Goal: Task Accomplishment & Management: Use online tool/utility

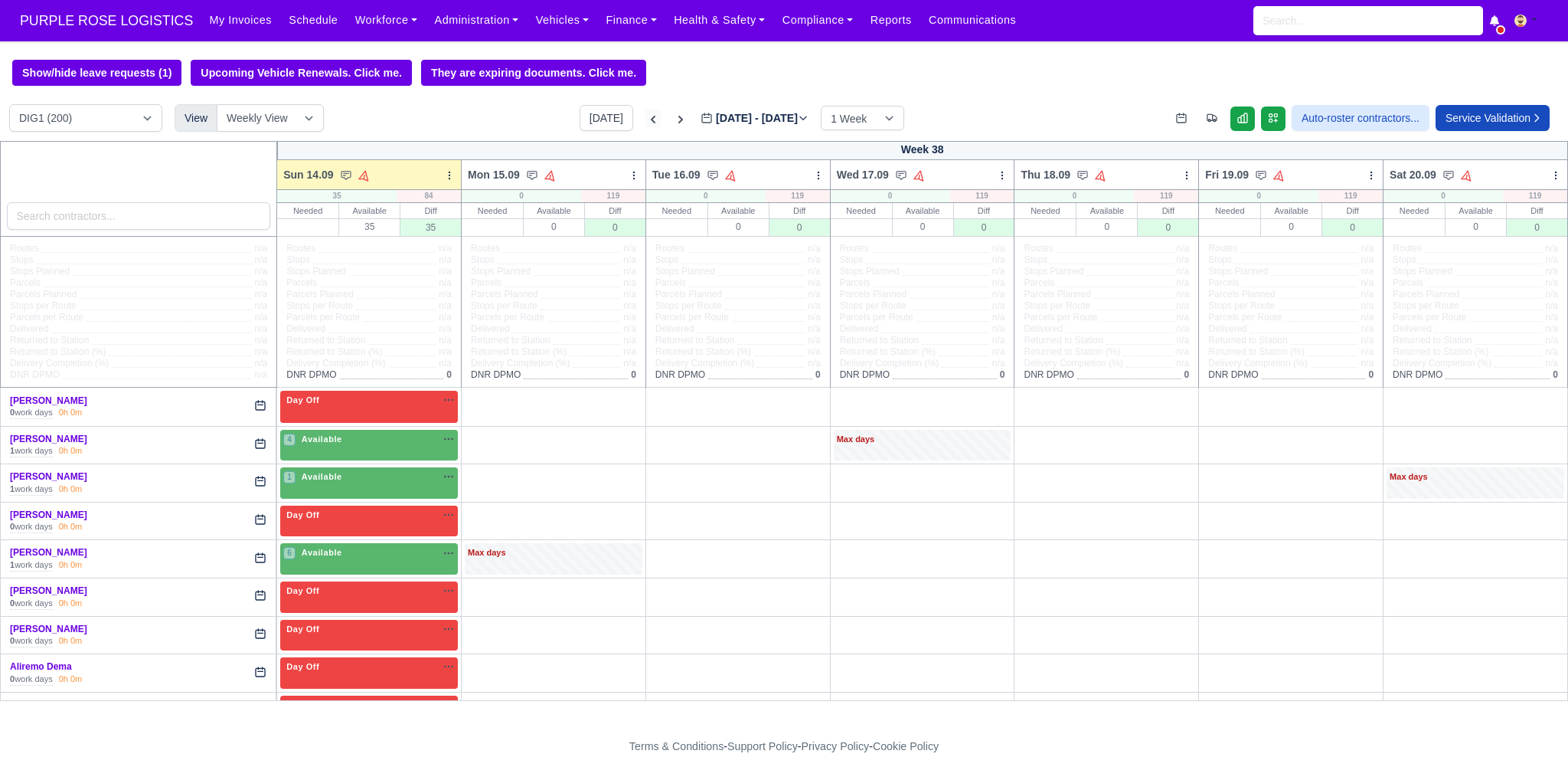
click at [646, 123] on icon at bounding box center [653, 119] width 15 height 15
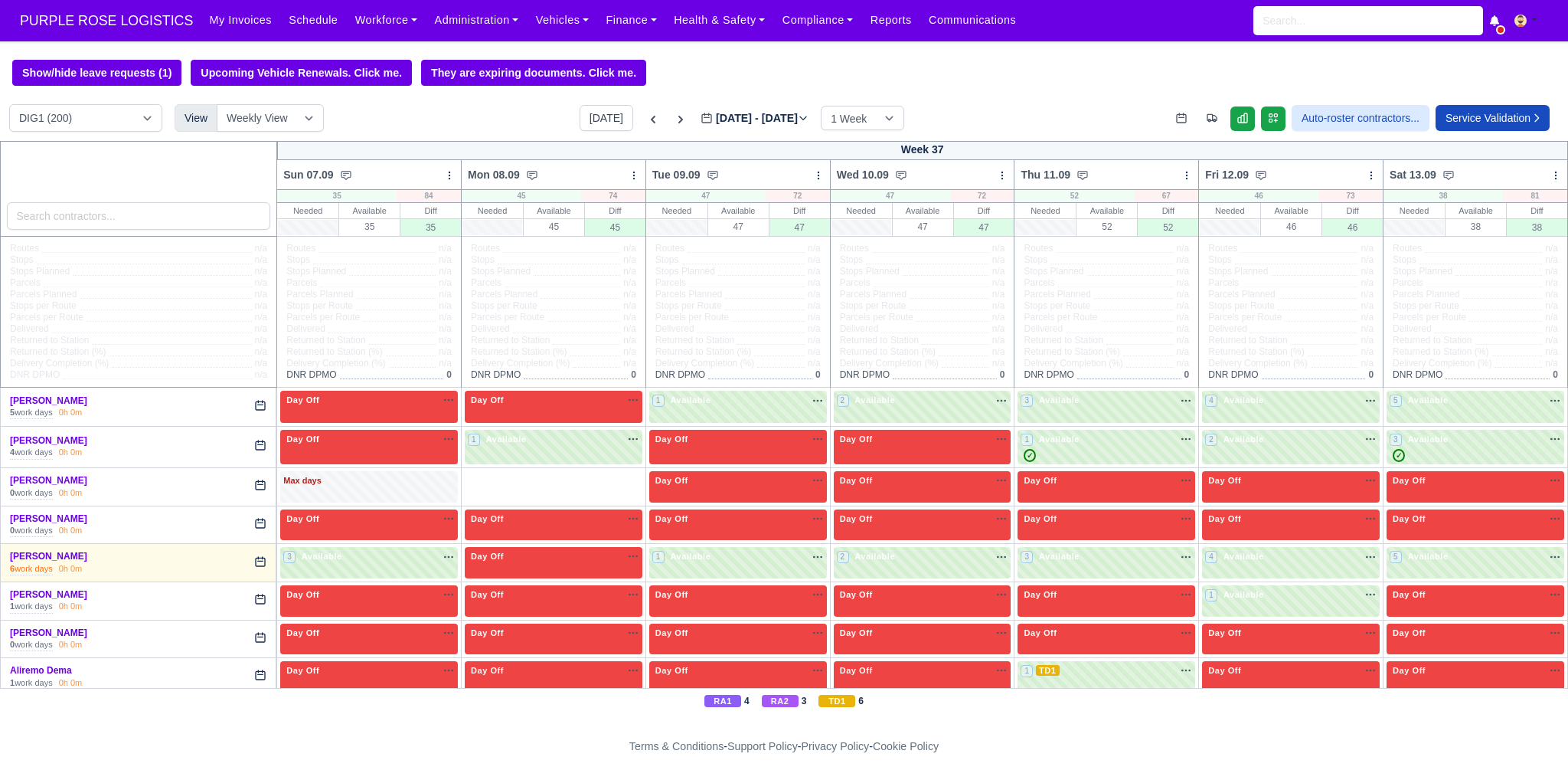
type input "[DATE]"
click at [162, 228] on input "search" at bounding box center [139, 216] width 264 height 28
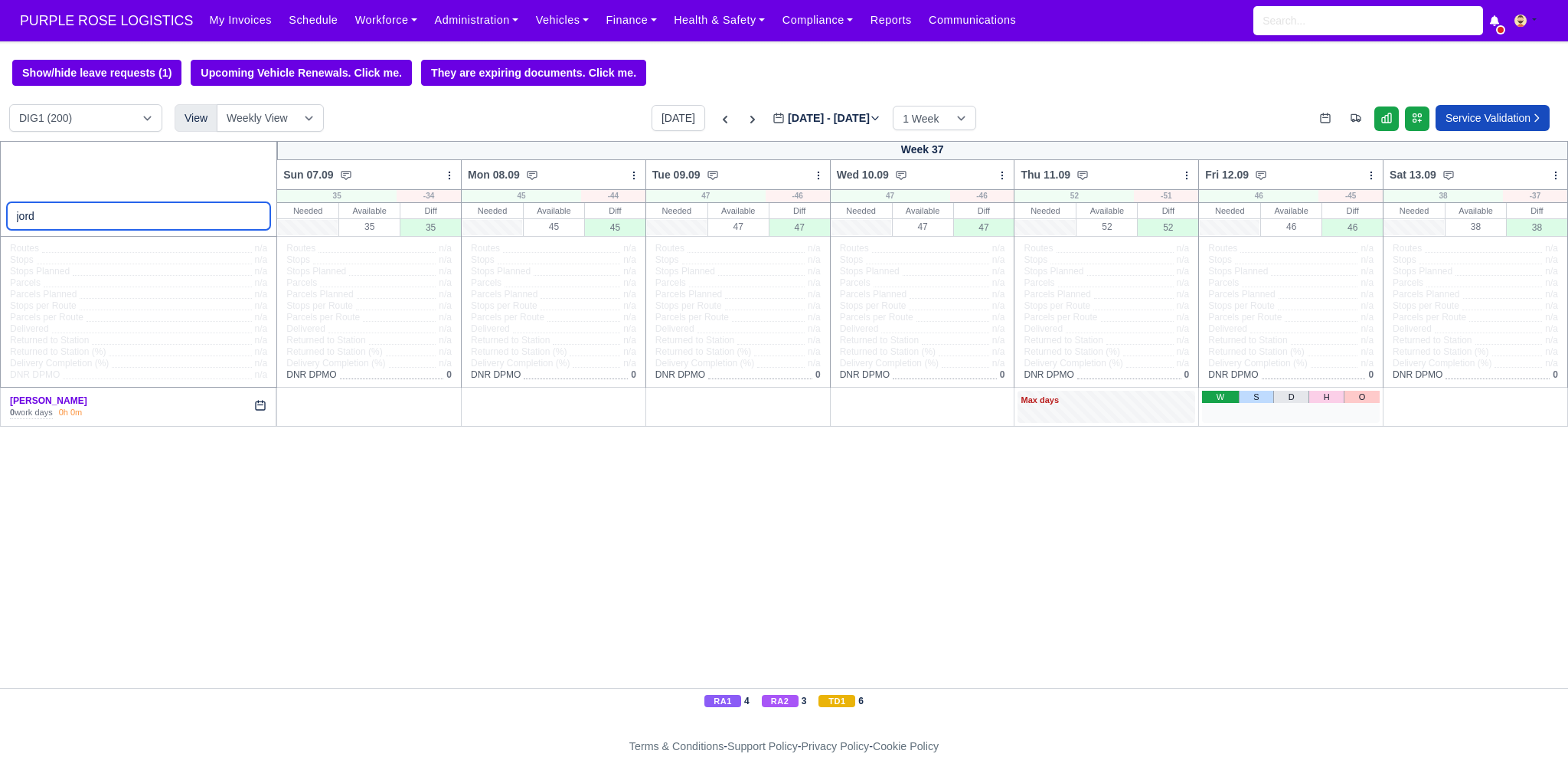
type input "jord"
click at [1231, 399] on link "W" at bounding box center [1220, 396] width 37 height 12
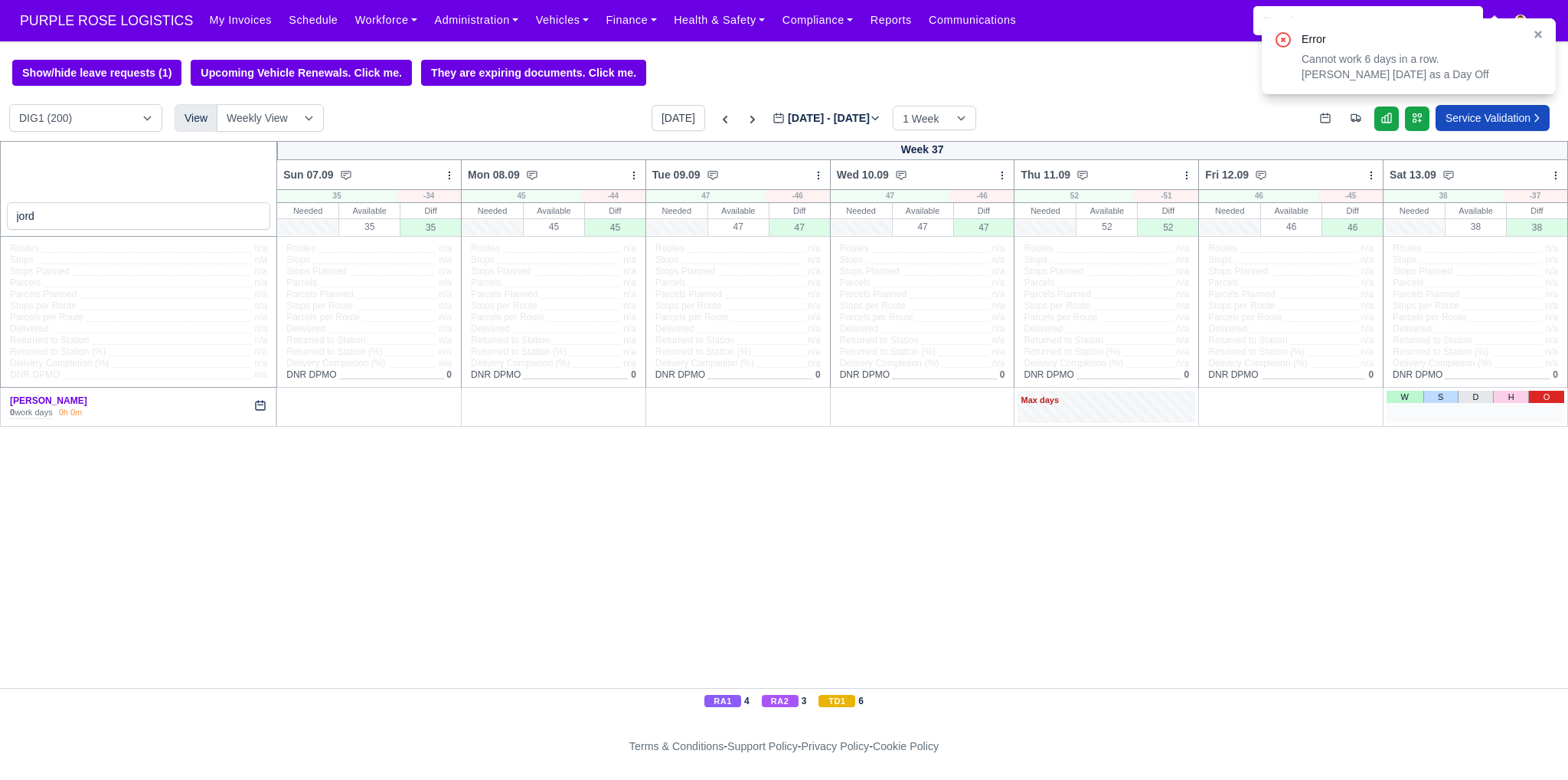
click at [1547, 399] on link "O" at bounding box center [1546, 396] width 36 height 12
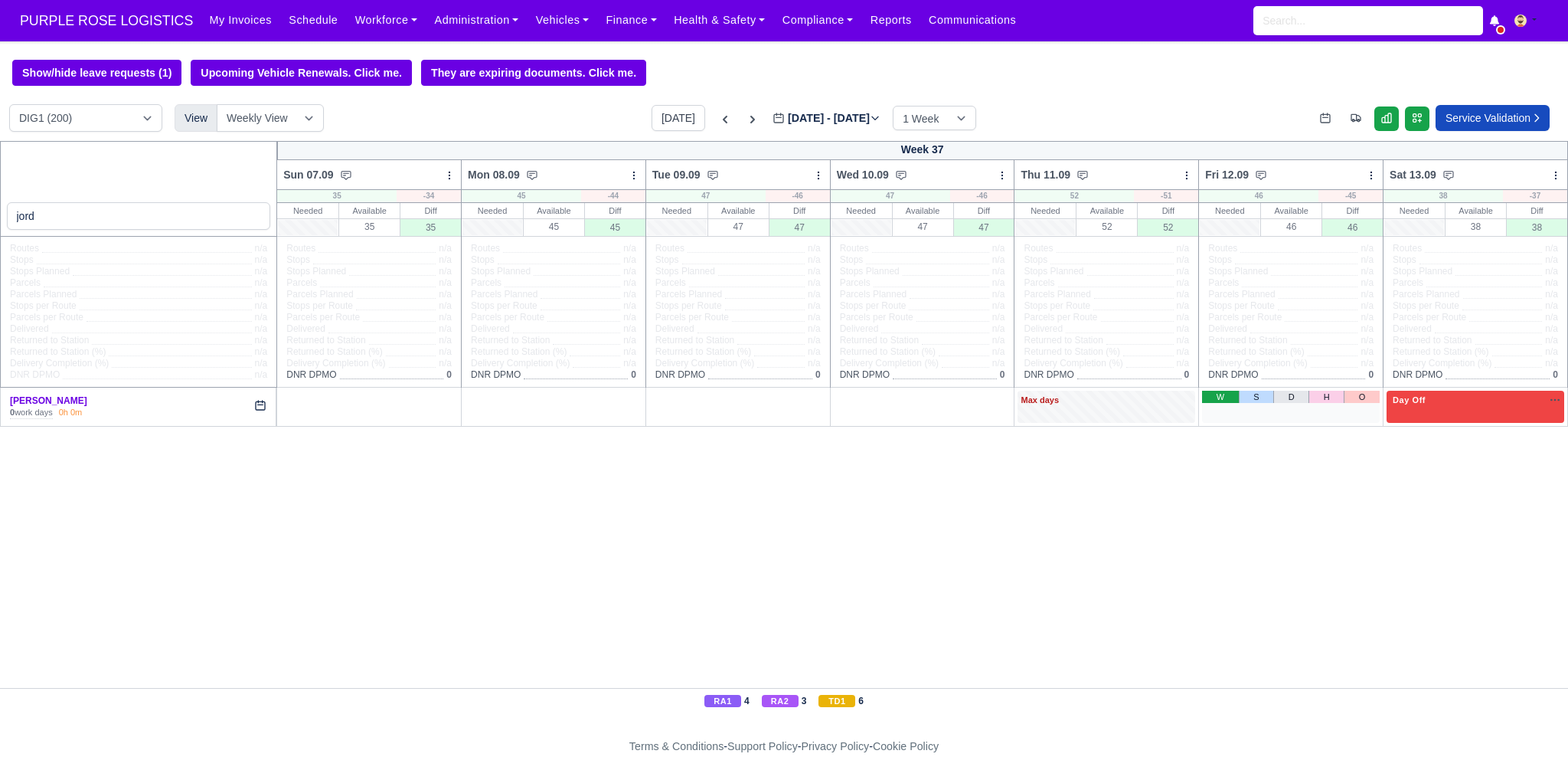
click at [1216, 398] on link "W" at bounding box center [1220, 396] width 37 height 12
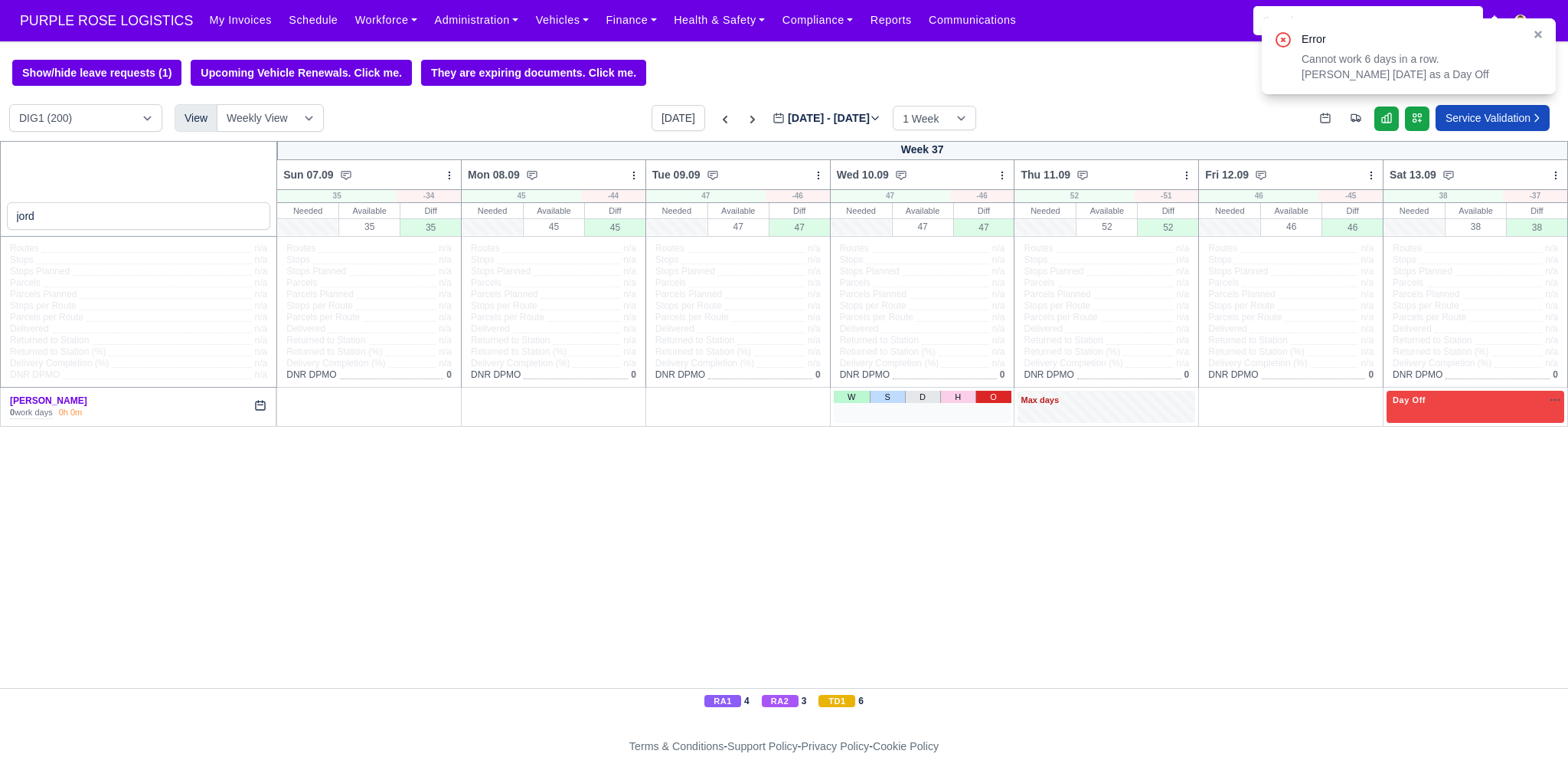
click at [987, 392] on link "O" at bounding box center [994, 396] width 36 height 12
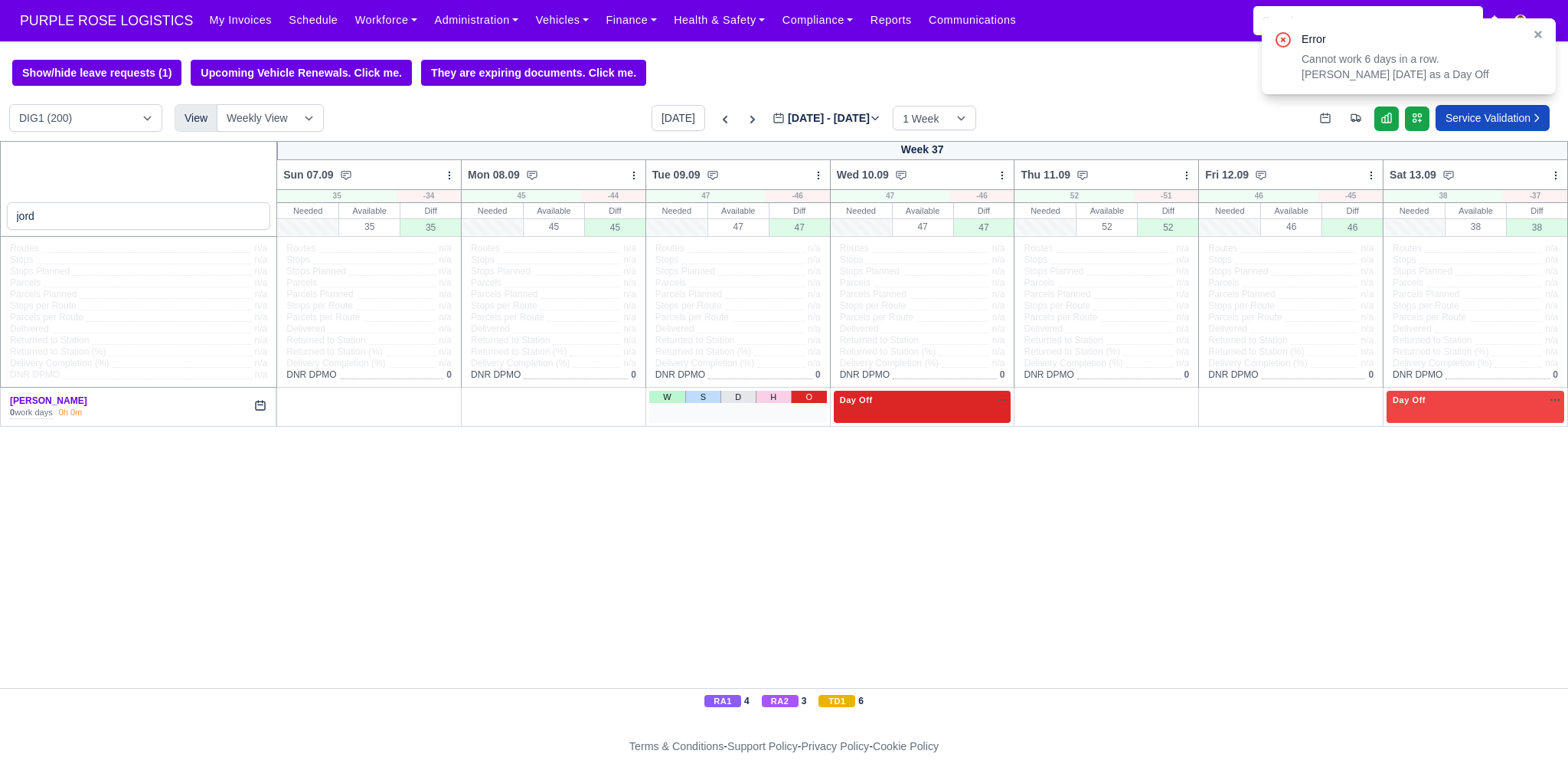
click at [803, 396] on link "O" at bounding box center [809, 396] width 36 height 12
click at [631, 395] on link "O" at bounding box center [624, 396] width 36 height 12
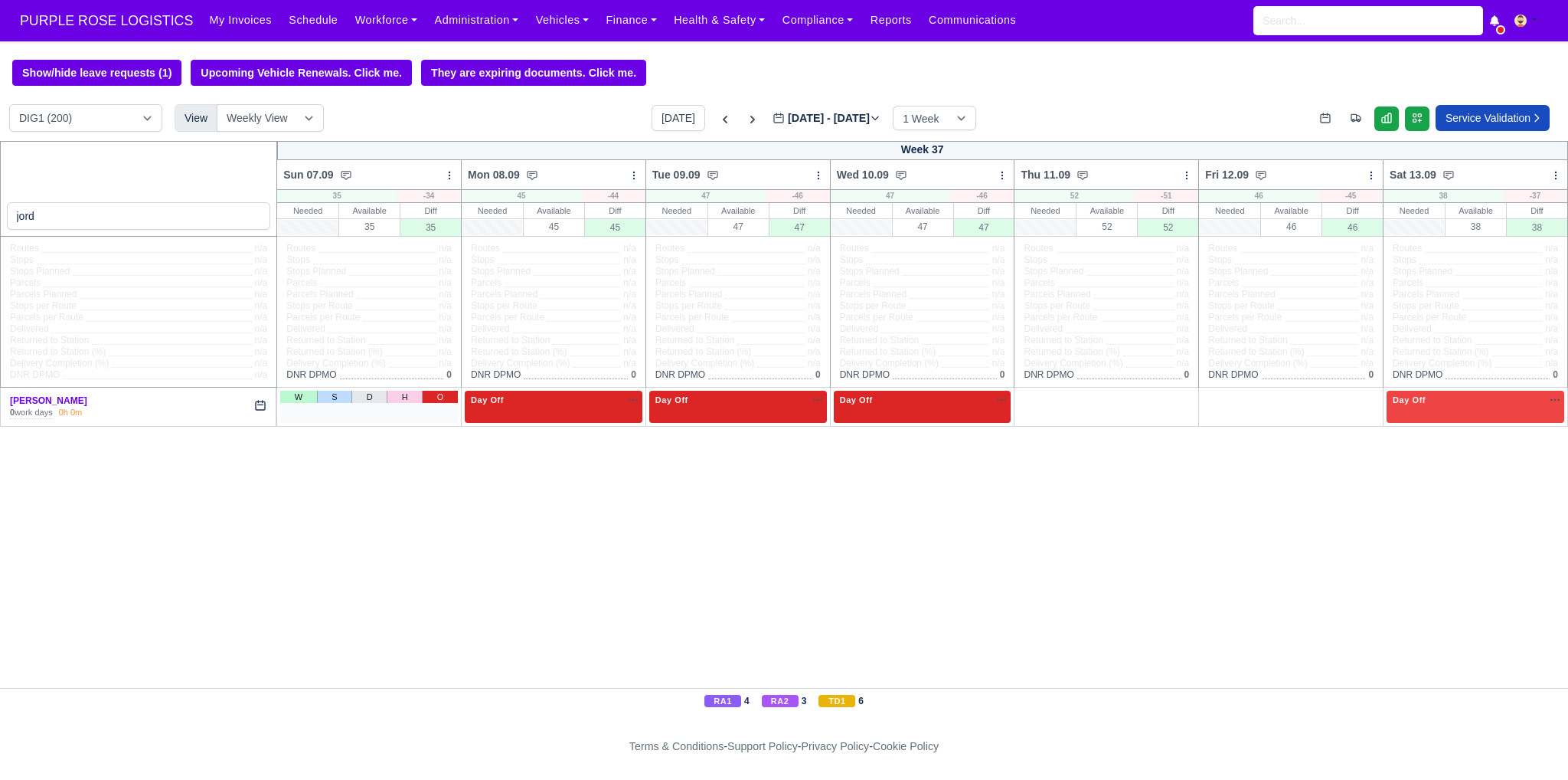
click at [441, 393] on link "O" at bounding box center [440, 396] width 36 height 12
click at [1219, 395] on link "W" at bounding box center [1220, 396] width 37 height 12
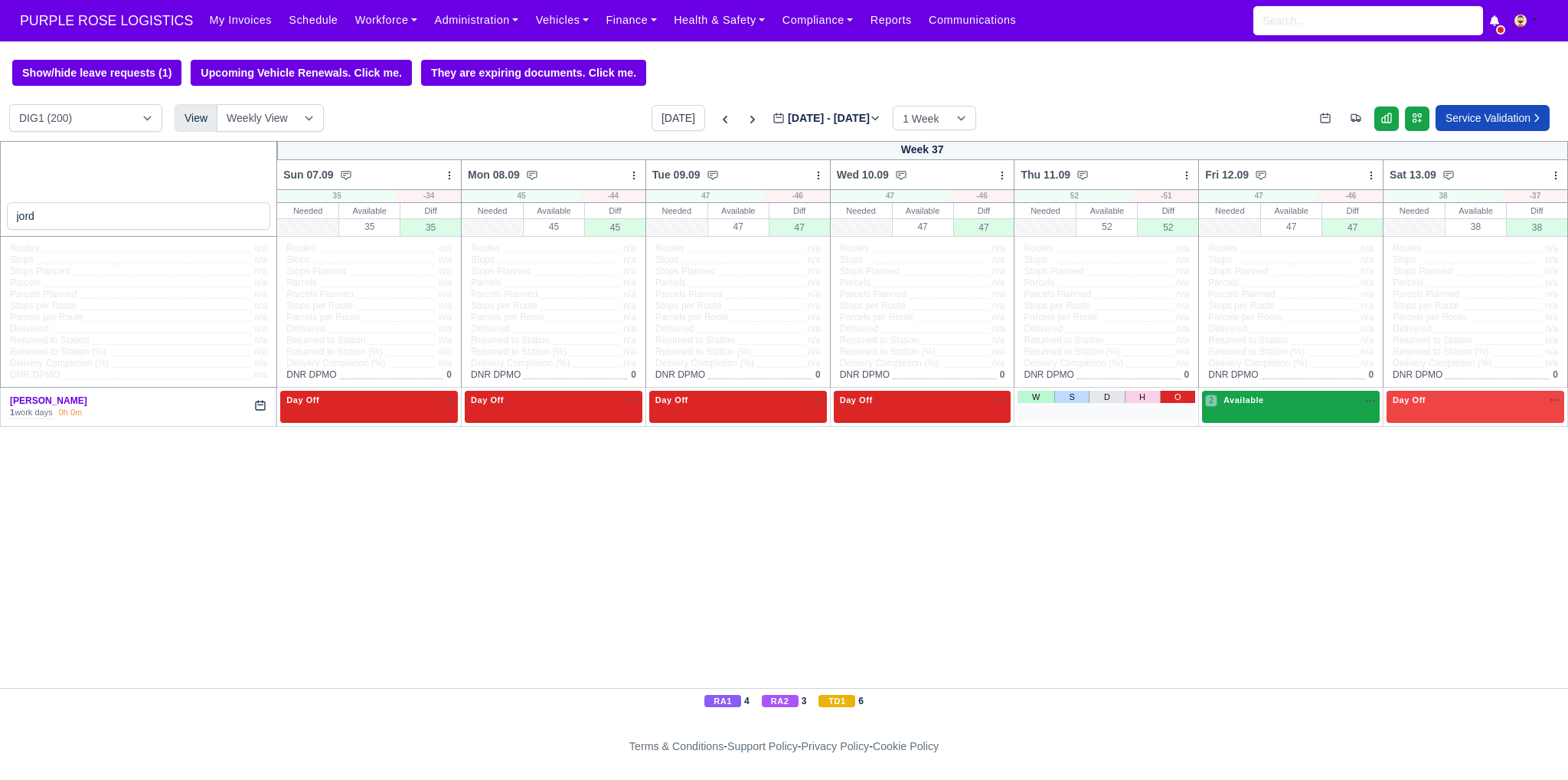
click at [1171, 398] on link "O" at bounding box center [1178, 396] width 36 height 12
click at [1274, 418] on div "1 Available" at bounding box center [1291, 406] width 178 height 32
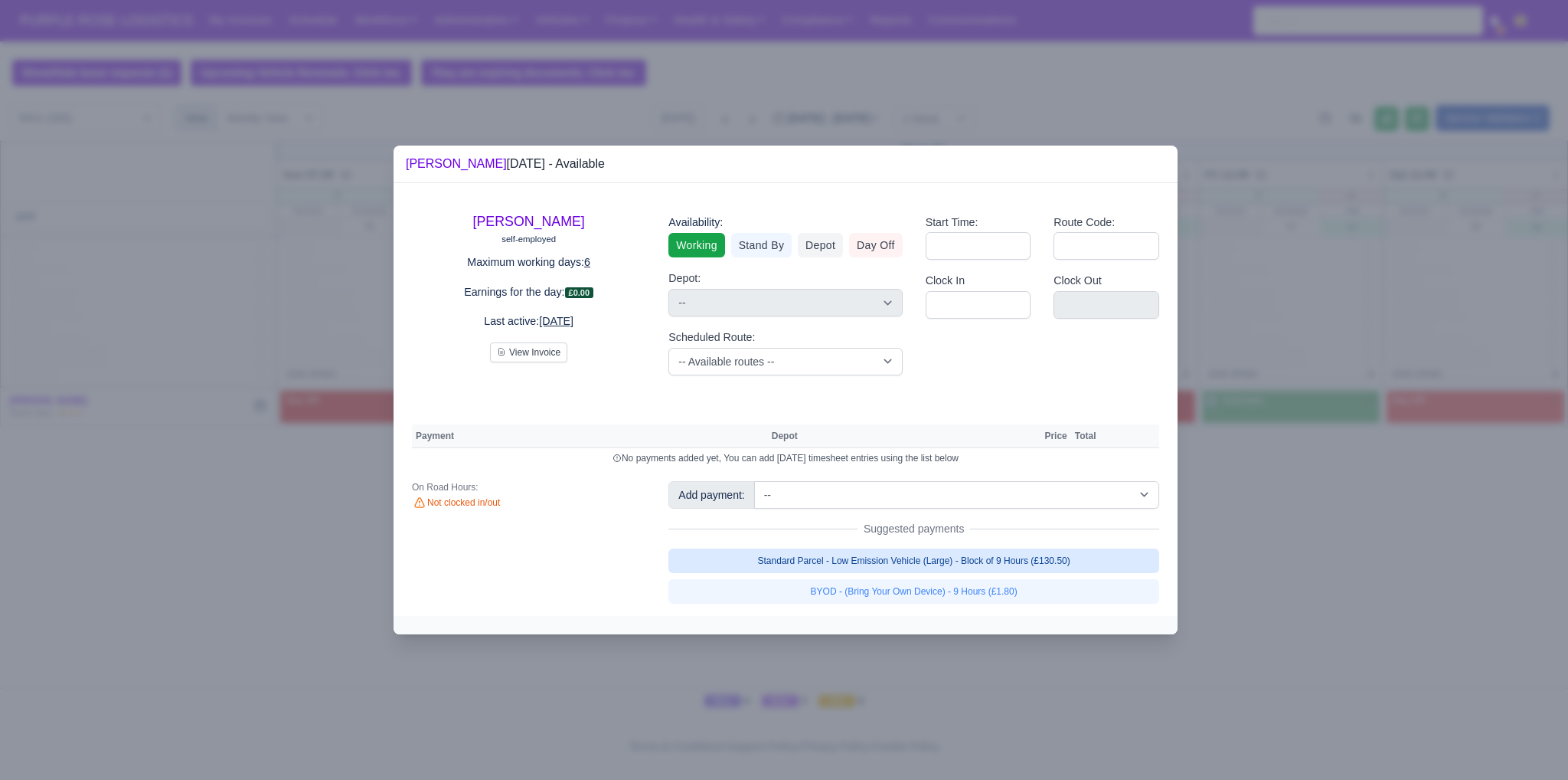
click at [1003, 562] on link "Standard Parcel - Low Emission Vehicle (Large) - Block of 9 Hours (£130.50)" at bounding box center [914, 560] width 491 height 25
select select "1"
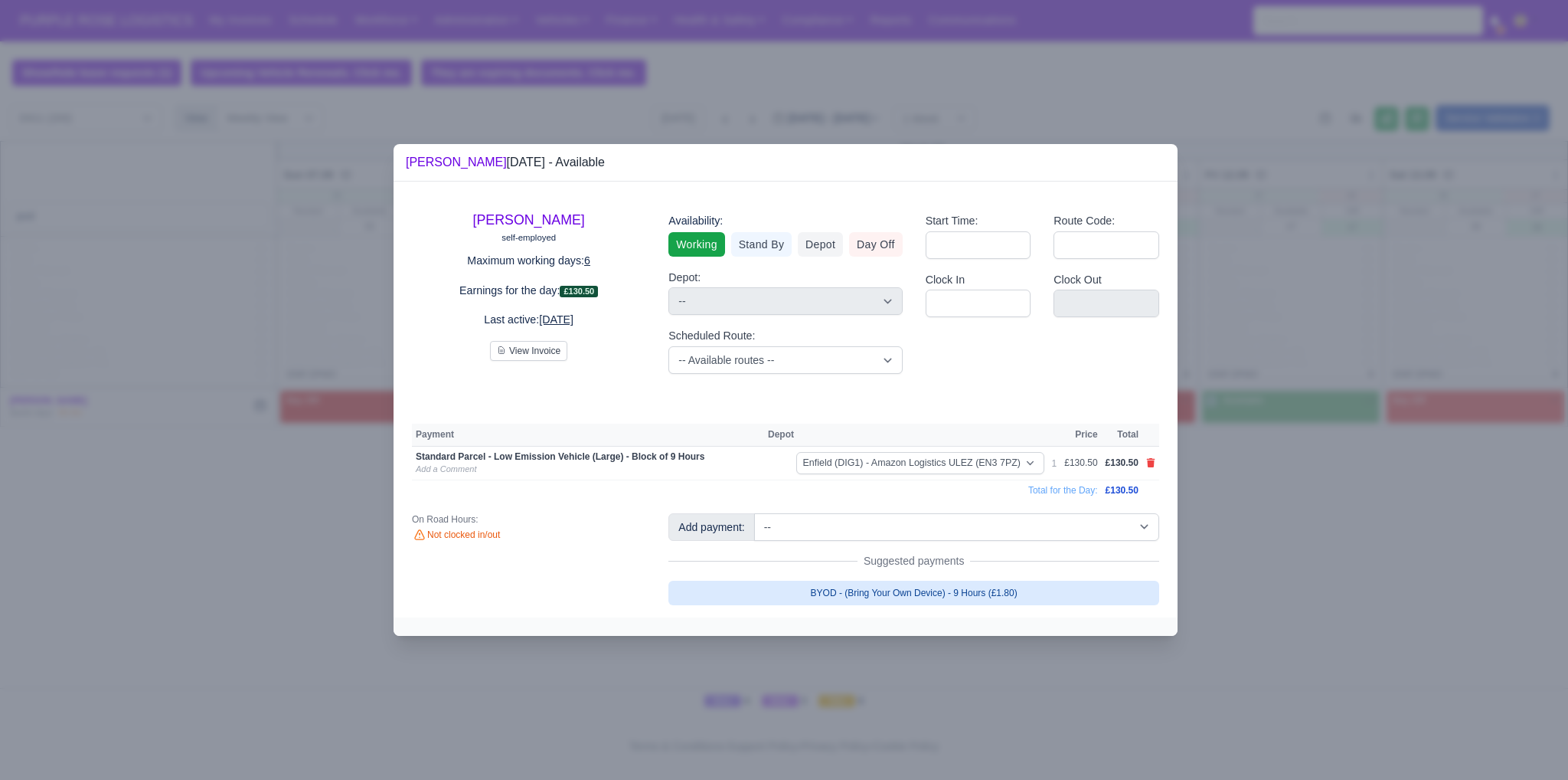
click at [991, 591] on link "BYOD - (Bring Your Own Device) - 9 Hours (£1.80)" at bounding box center [914, 592] width 491 height 25
select select "1"
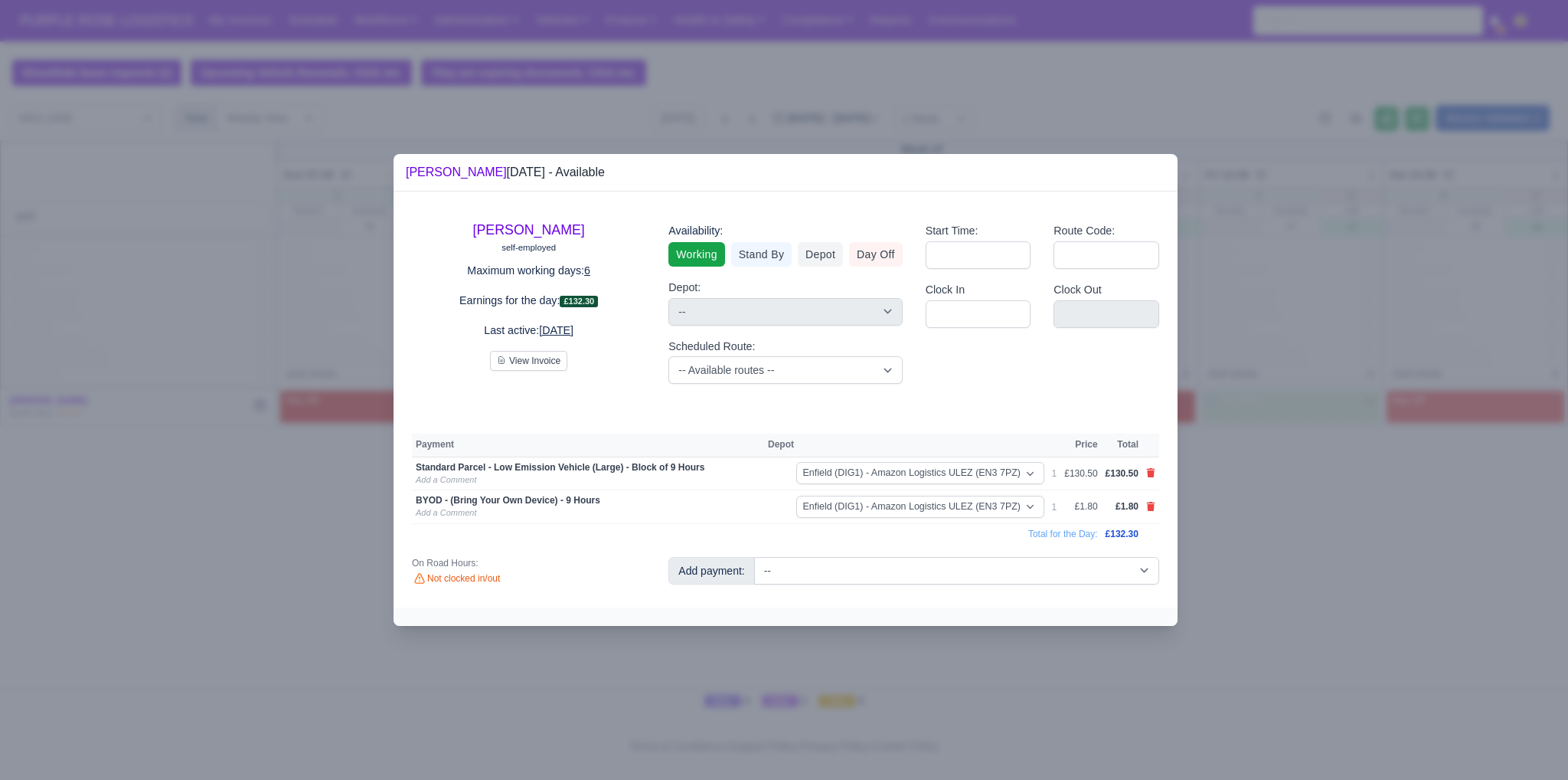
click at [1397, 535] on div at bounding box center [784, 390] width 1568 height 780
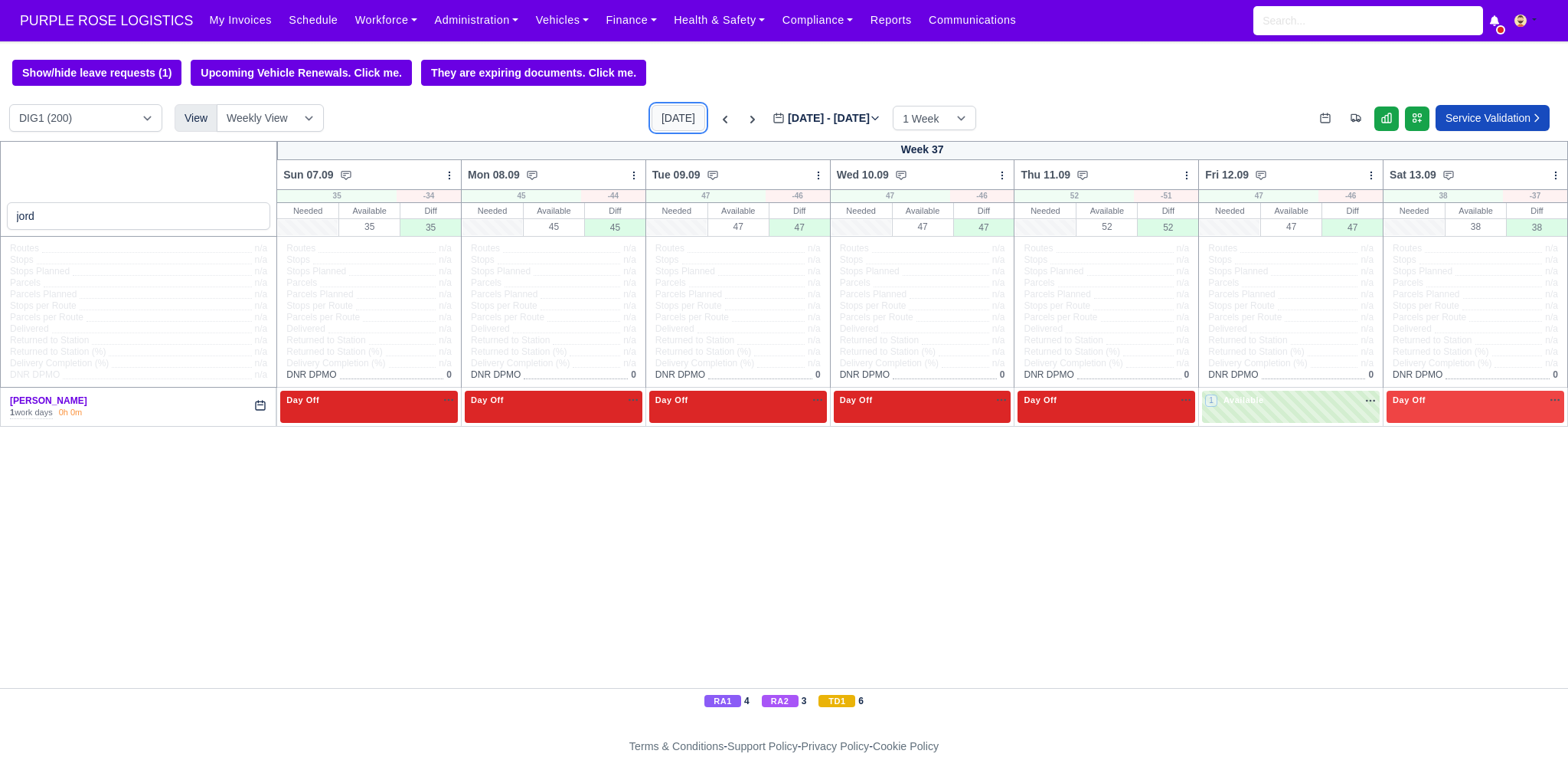
click at [652, 128] on button "[DATE]" at bounding box center [679, 118] width 54 height 26
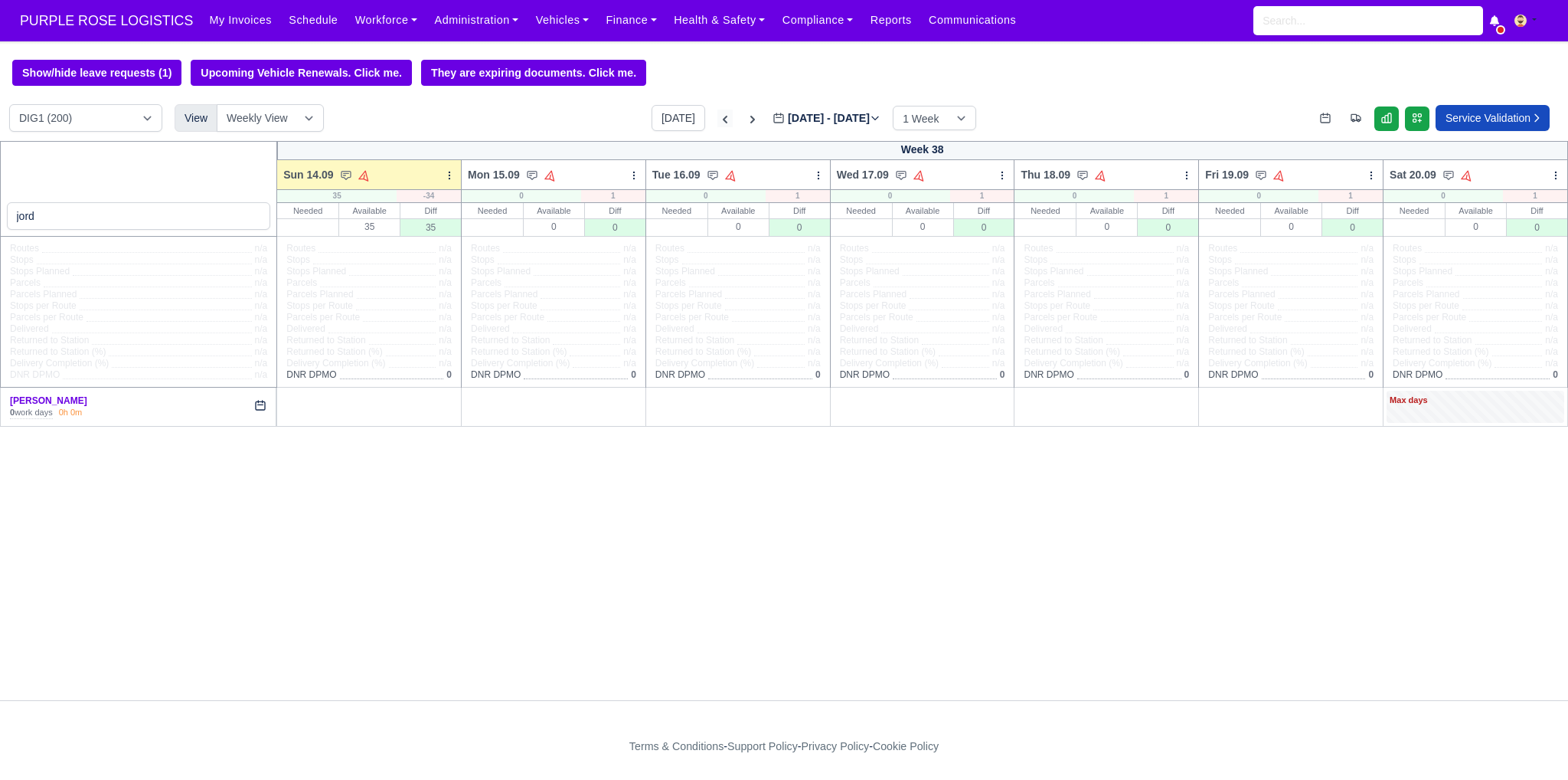
click at [717, 125] on icon at bounding box center [724, 119] width 15 height 15
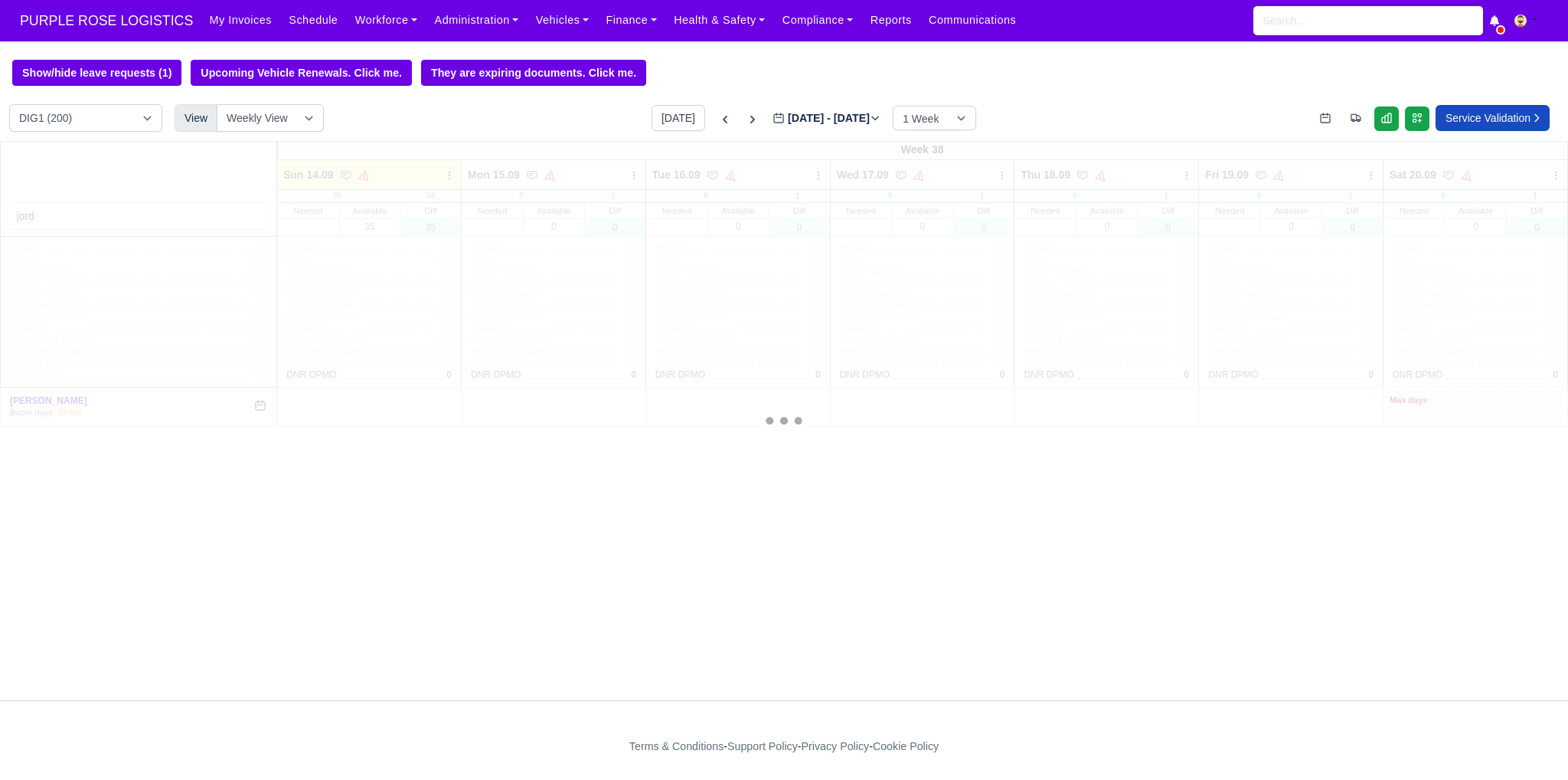
type input "[DATE]"
